Goal: Go to known website: Access a specific website the user already knows

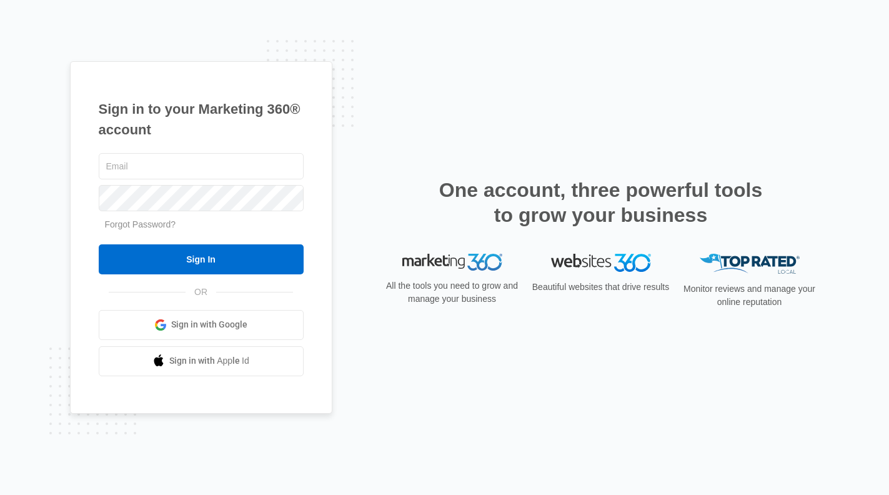
type input "[PERSON_NAME][EMAIL_ADDRESS][DOMAIN_NAME]"
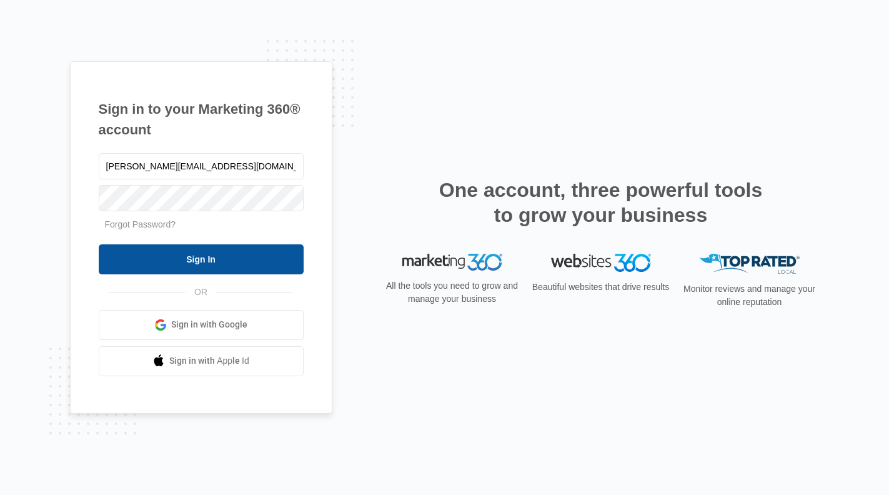
click at [213, 253] on input "Sign In" at bounding box center [201, 259] width 205 height 30
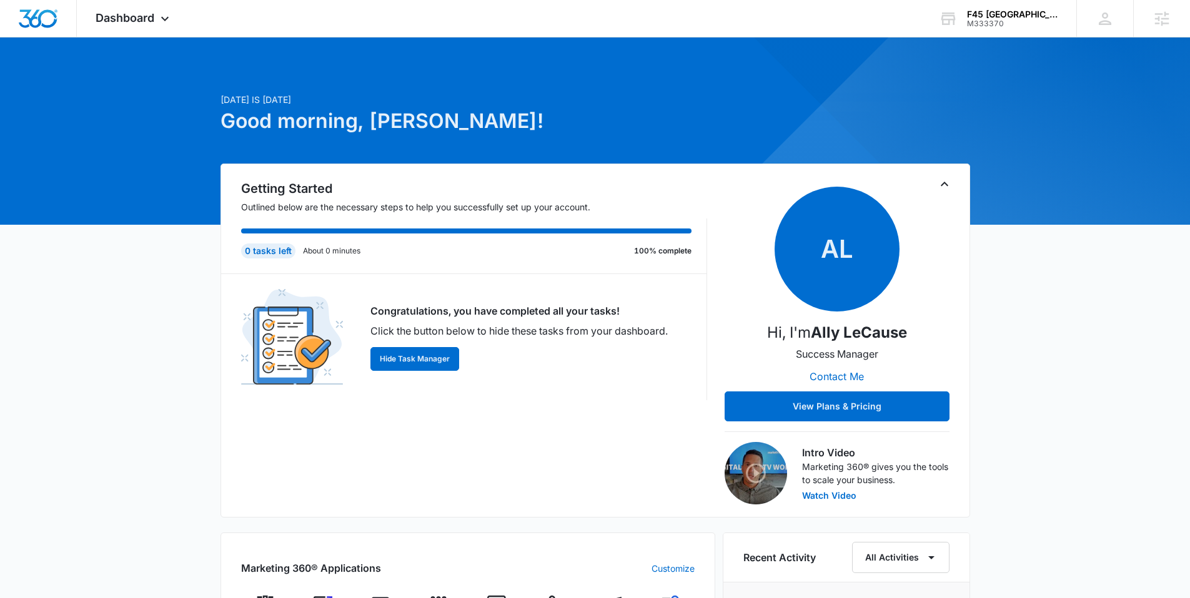
click at [140, 41] on div at bounding box center [595, 130] width 1190 height 187
click at [137, 26] on div "Dashboard Apps Reputation Websites Forms CRM Email Social Shop Content Ads Inte…" at bounding box center [134, 18] width 114 height 37
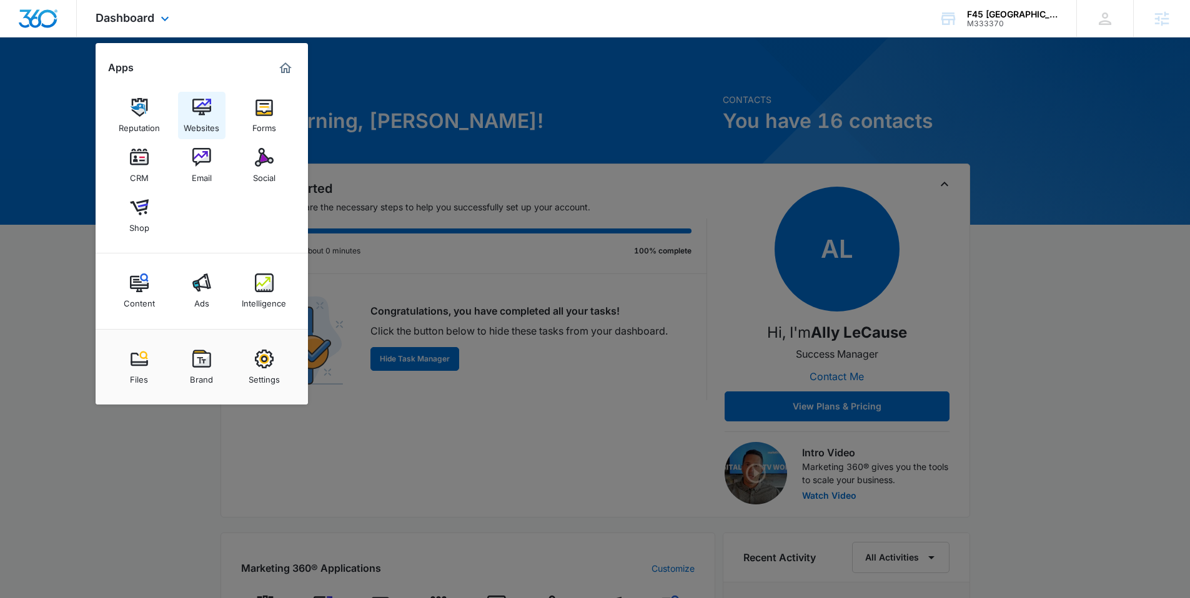
click at [207, 101] on img at bounding box center [201, 107] width 19 height 19
